Goal: Transaction & Acquisition: Purchase product/service

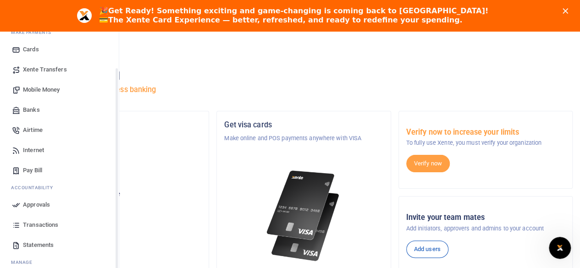
scroll to position [48, 0]
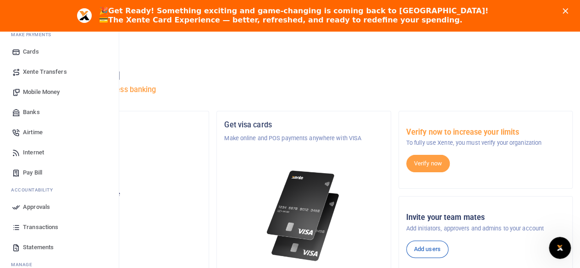
click at [41, 89] on span "Mobile Money" at bounding box center [41, 92] width 37 height 9
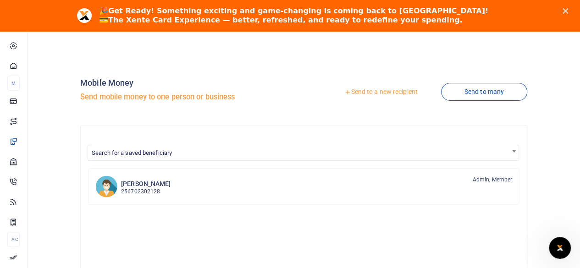
click at [361, 87] on link "Send to a new recipient" at bounding box center [381, 92] width 120 height 17
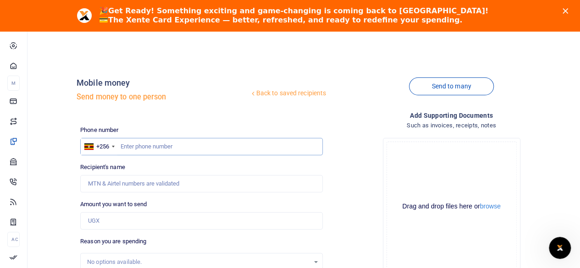
click at [158, 141] on input "text" at bounding box center [201, 146] width 243 height 17
type input "756625981"
type input "Safari Jamil"
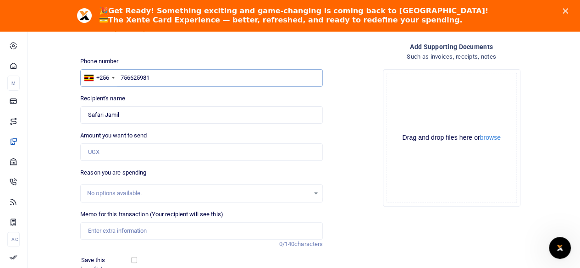
type input "756625981"
click at [247, 96] on div "Recipient's name Found Name is required." at bounding box center [201, 109] width 243 height 30
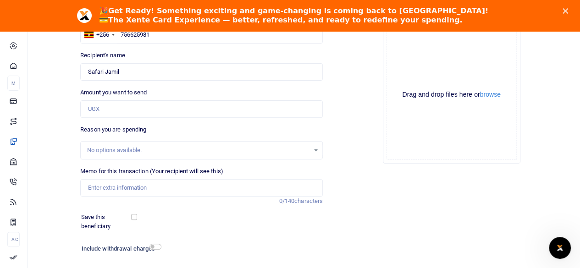
scroll to position [116, 0]
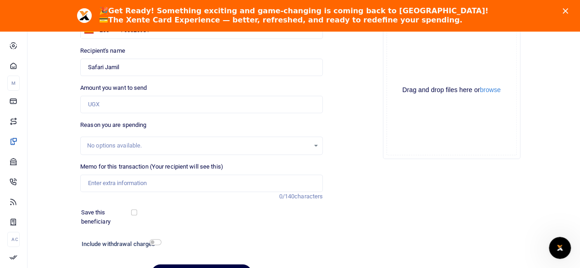
click at [158, 87] on div "Amount you want to send Amount is required." at bounding box center [201, 98] width 243 height 30
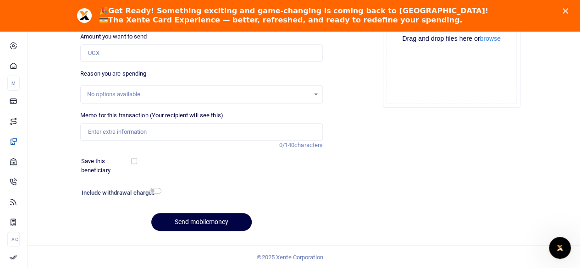
scroll to position [168, 0]
